Goal: Find specific page/section: Find specific page/section

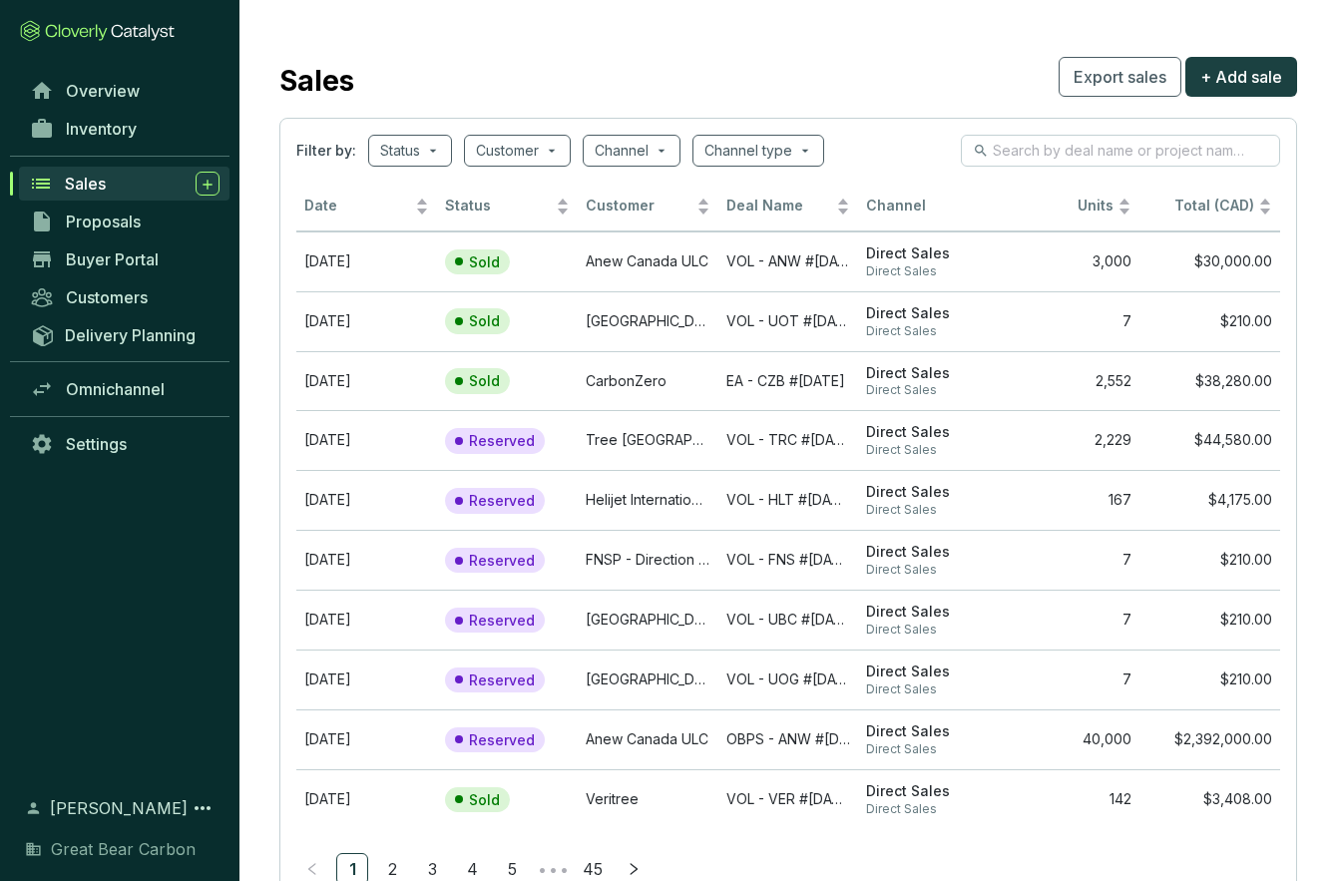
click at [91, 184] on span "Sales" at bounding box center [85, 184] width 41 height 20
click at [122, 216] on span "Proposals" at bounding box center [103, 222] width 75 height 20
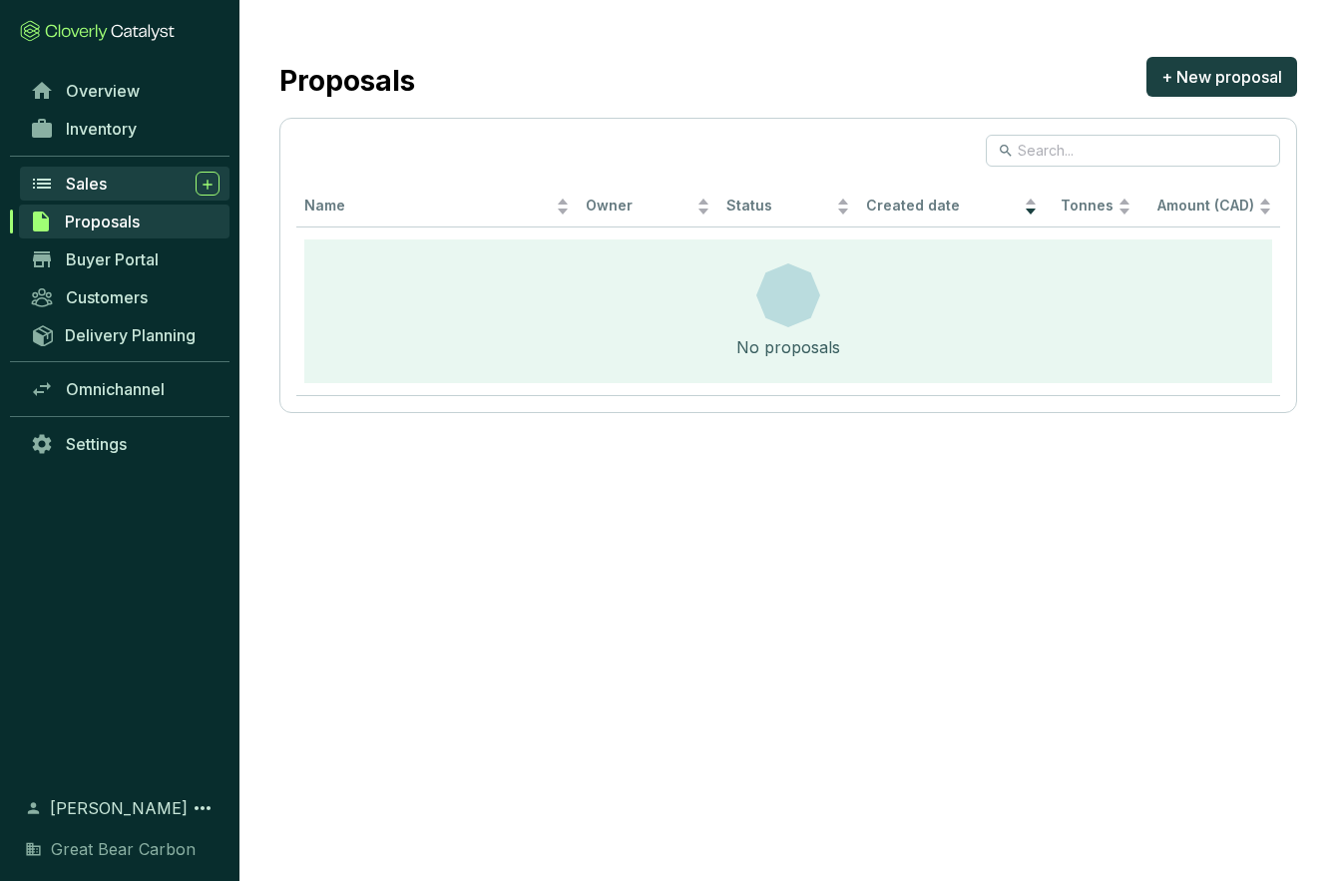
click at [84, 185] on span "Sales" at bounding box center [86, 184] width 41 height 20
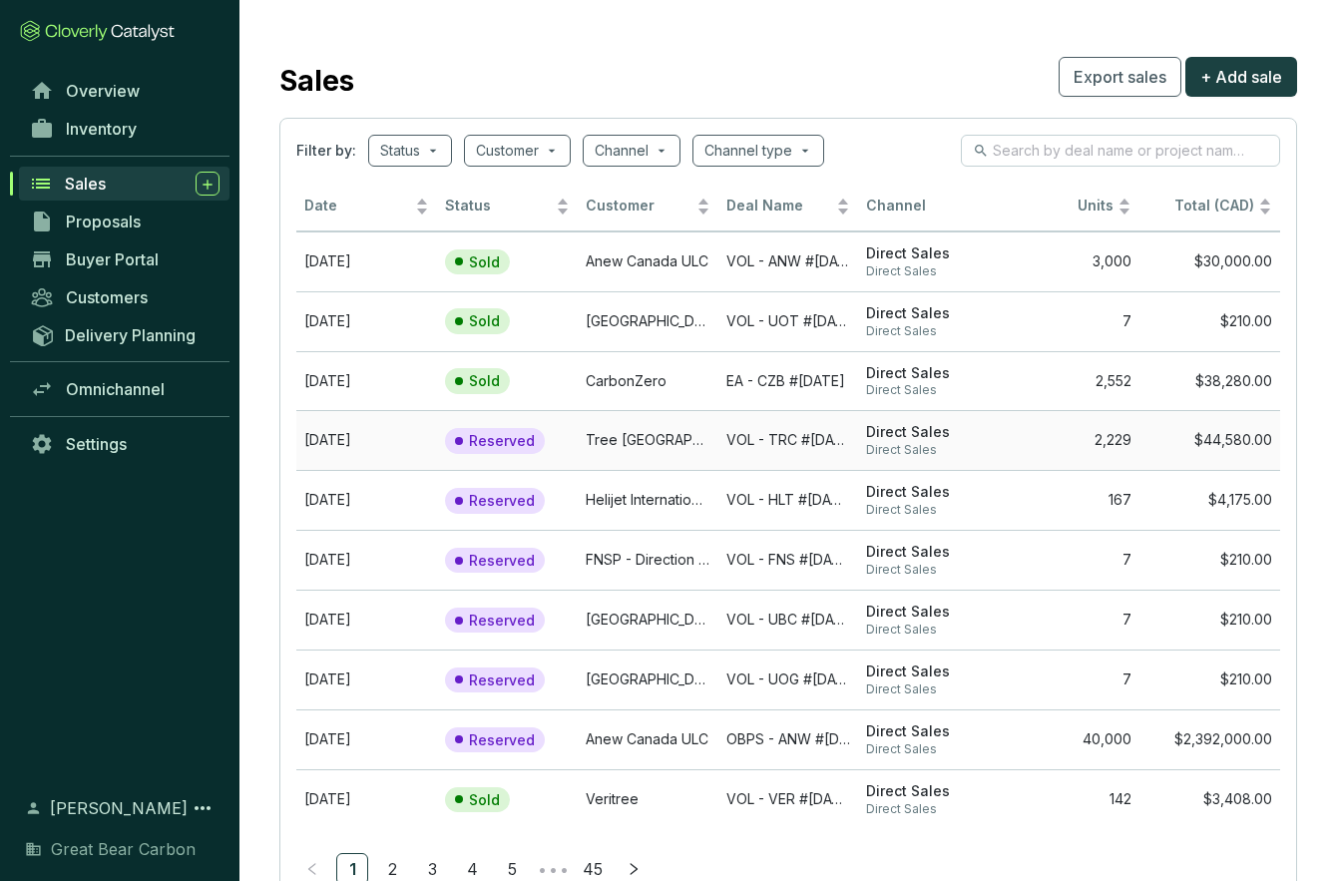
scroll to position [72, 0]
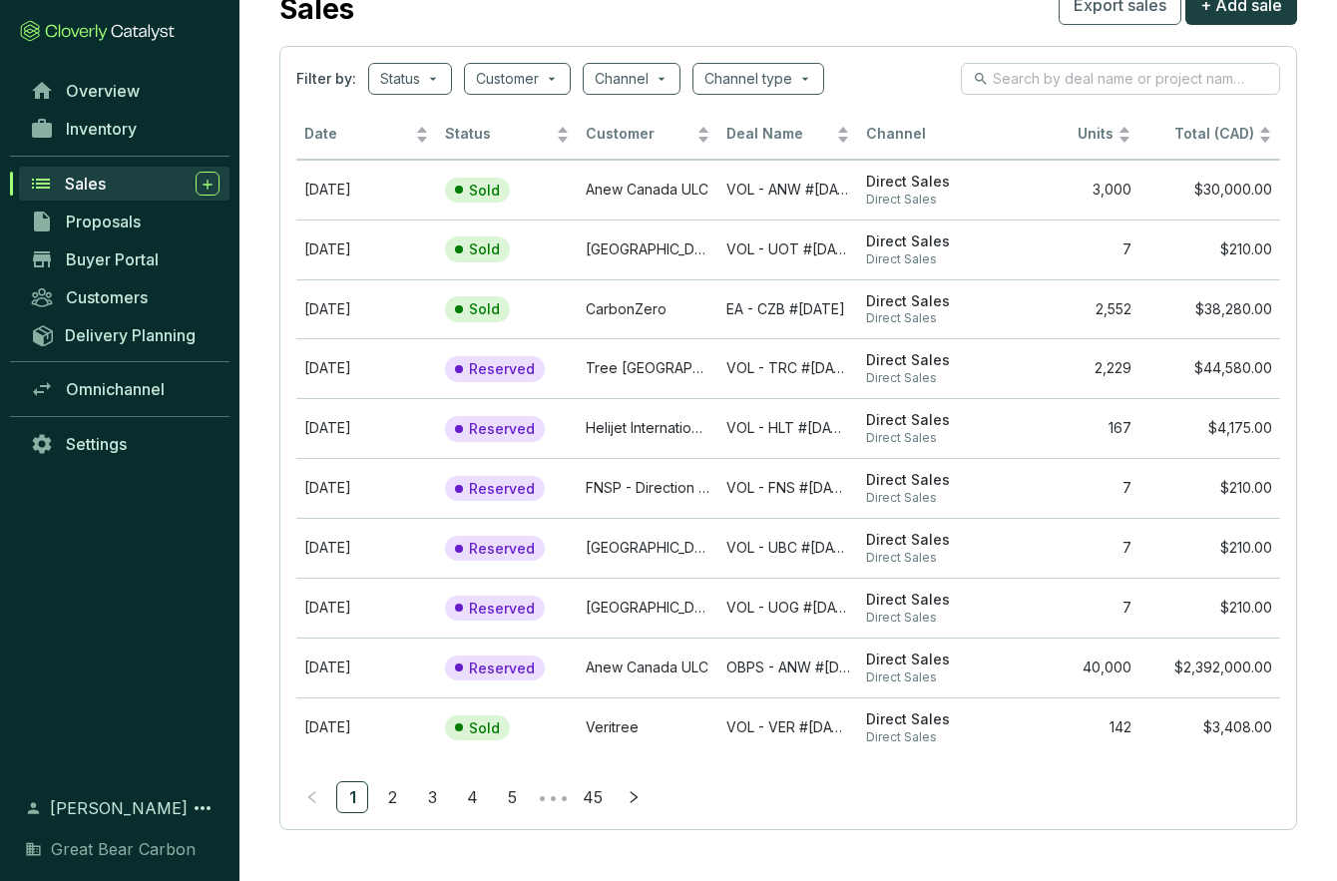
click at [85, 190] on span "Sales" at bounding box center [85, 184] width 41 height 20
